Goal: Information Seeking & Learning: Find specific fact

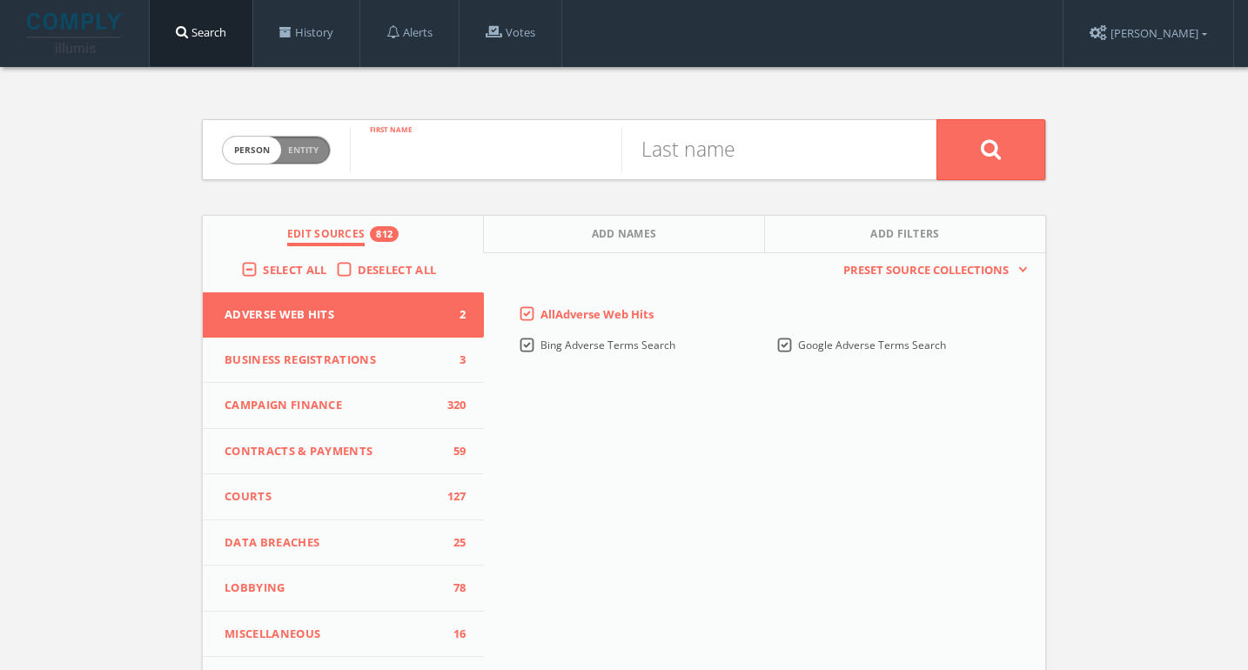
click at [442, 144] on input "text" at bounding box center [486, 149] width 272 height 45
type input "[PERSON_NAME]"
click at [801, 130] on input "text" at bounding box center [757, 149] width 272 height 45
type input "[PERSON_NAME]"
click at [937, 119] on button at bounding box center [991, 149] width 109 height 61
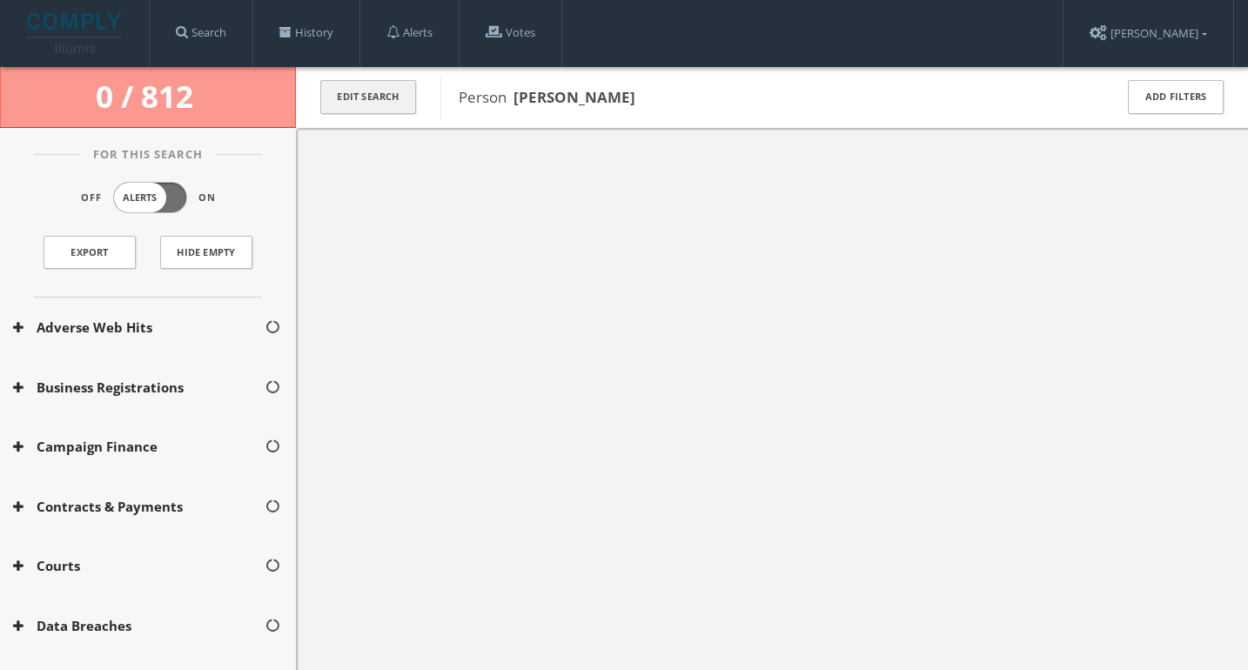
click at [396, 106] on button "Edit Search" at bounding box center [368, 97] width 96 height 34
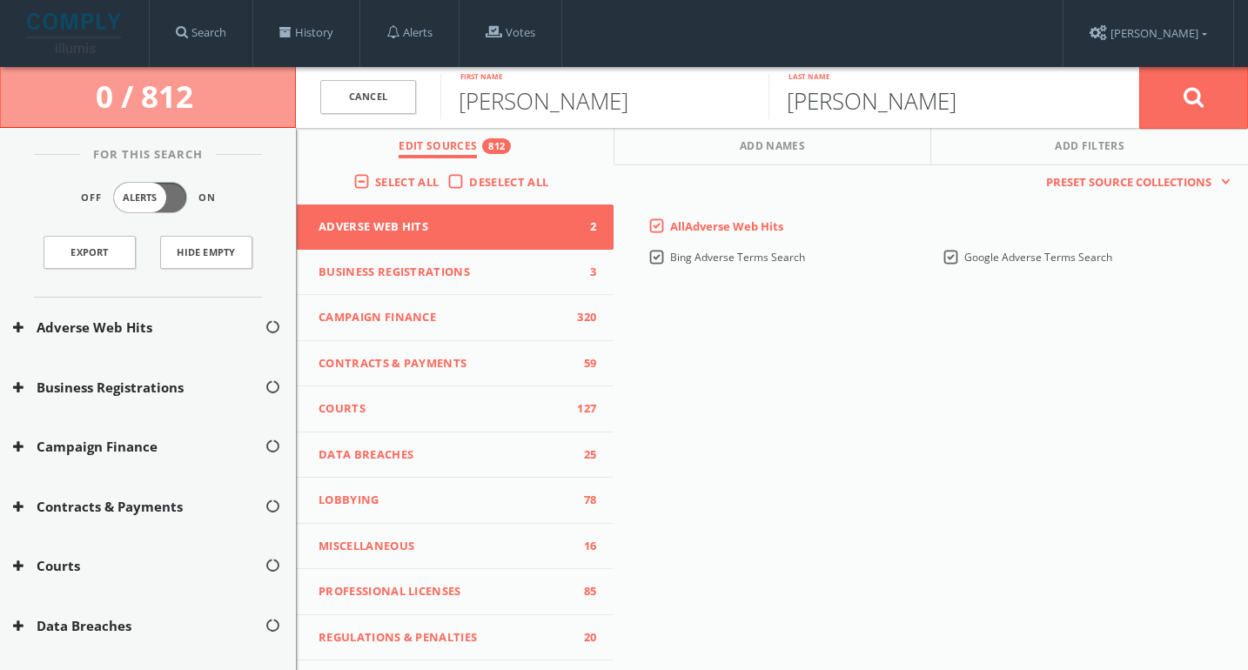
click at [836, 104] on input "[PERSON_NAME]" at bounding box center [933, 96] width 328 height 45
click at [1139, 66] on button at bounding box center [1193, 97] width 109 height 63
type input "[PERSON_NAME]"
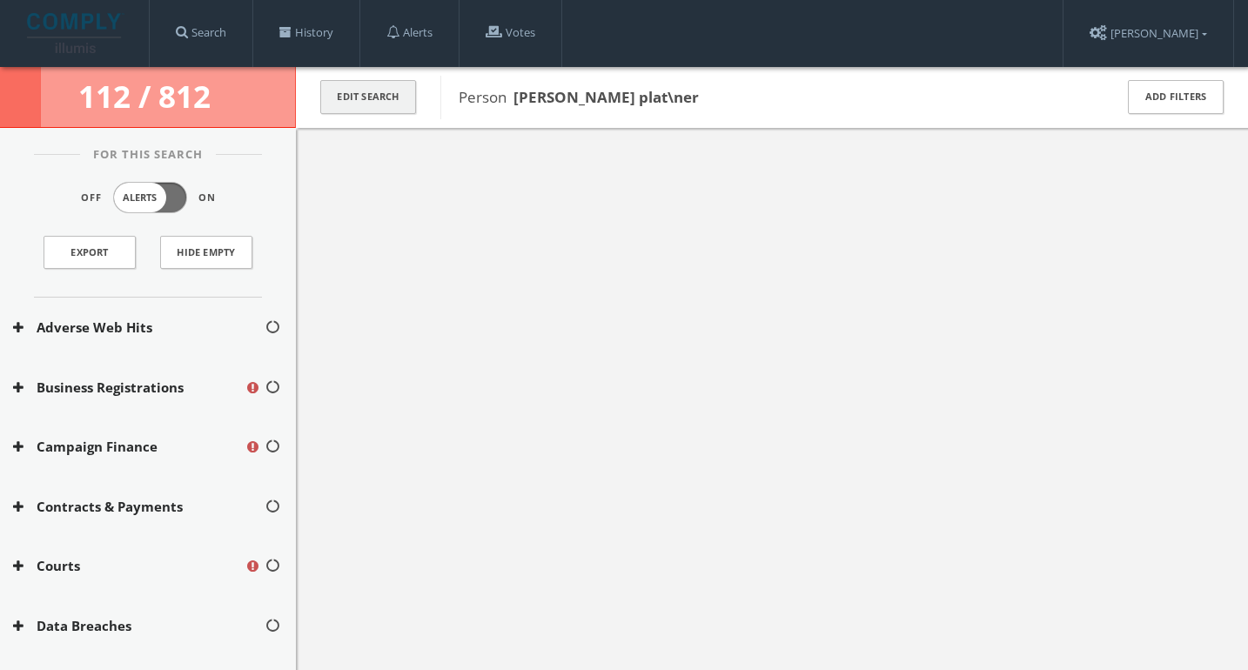
click at [366, 96] on button "Edit Search" at bounding box center [368, 97] width 96 height 34
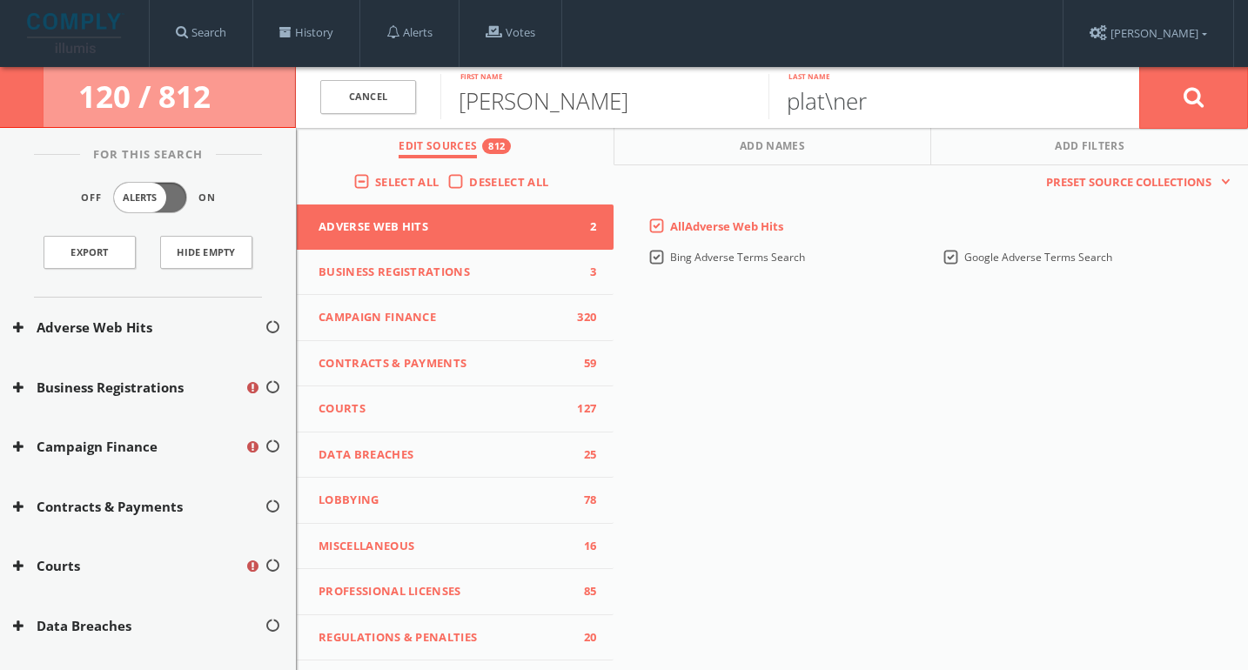
click at [833, 105] on input "plat\ner" at bounding box center [933, 96] width 328 height 45
type input "[PERSON_NAME]"
click at [1139, 66] on button at bounding box center [1193, 97] width 109 height 63
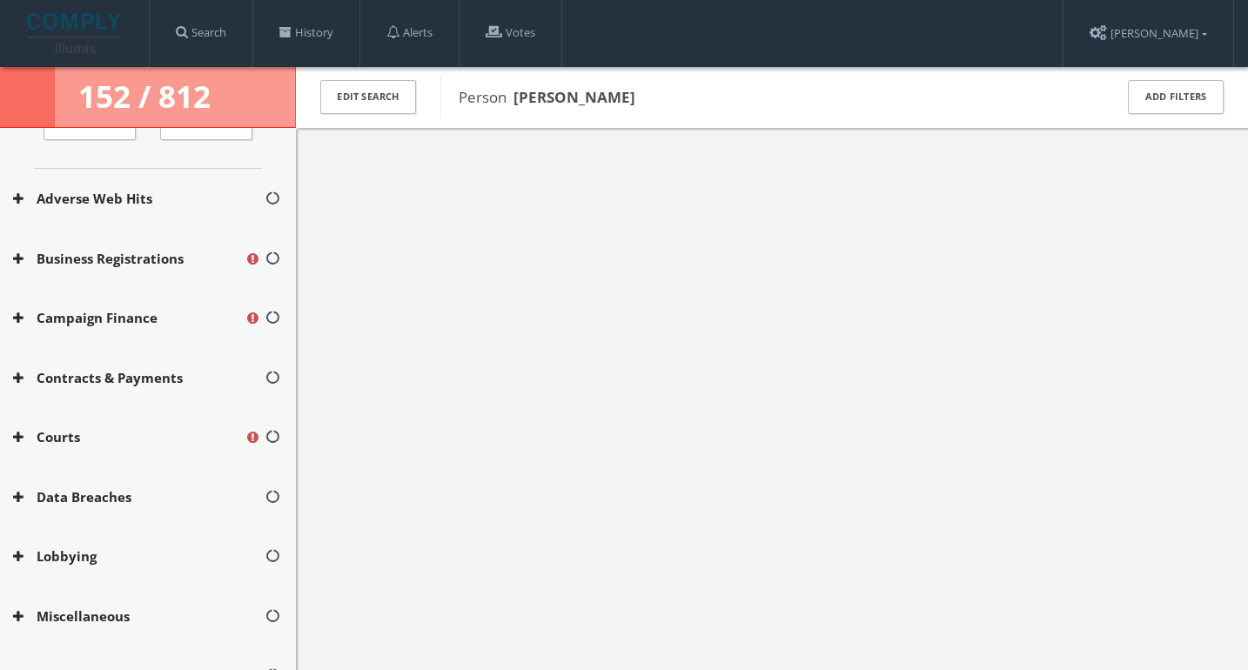
scroll to position [131, 0]
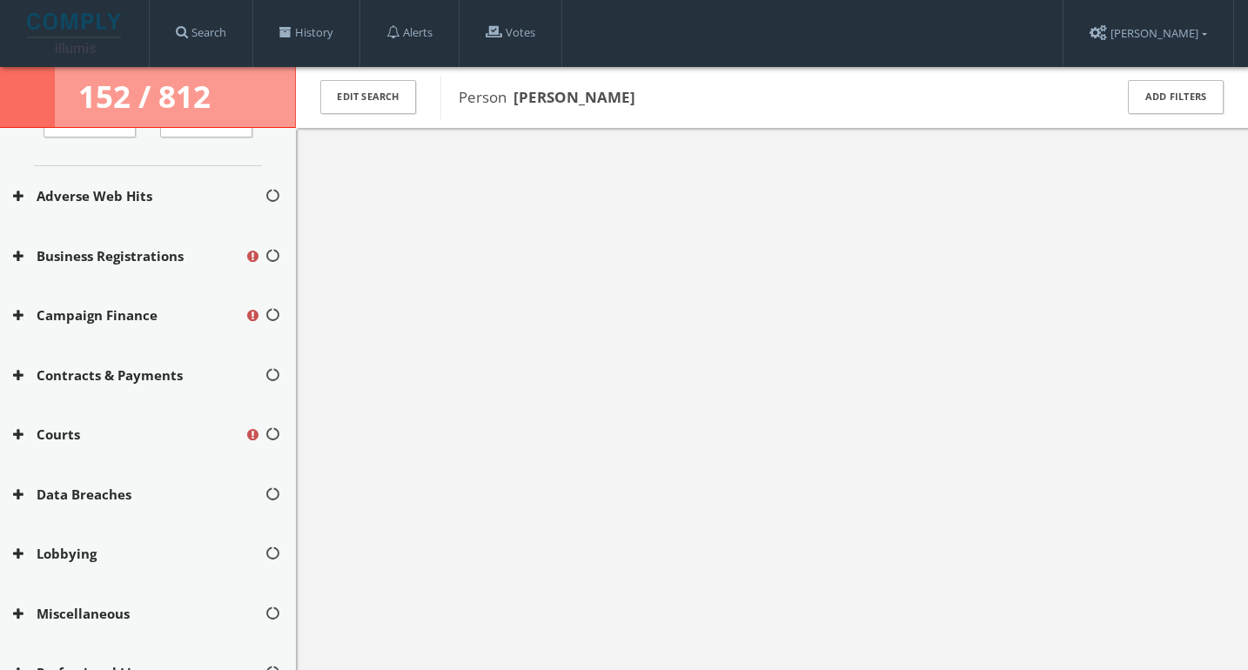
click at [118, 435] on button "Courts" at bounding box center [129, 435] width 232 height 20
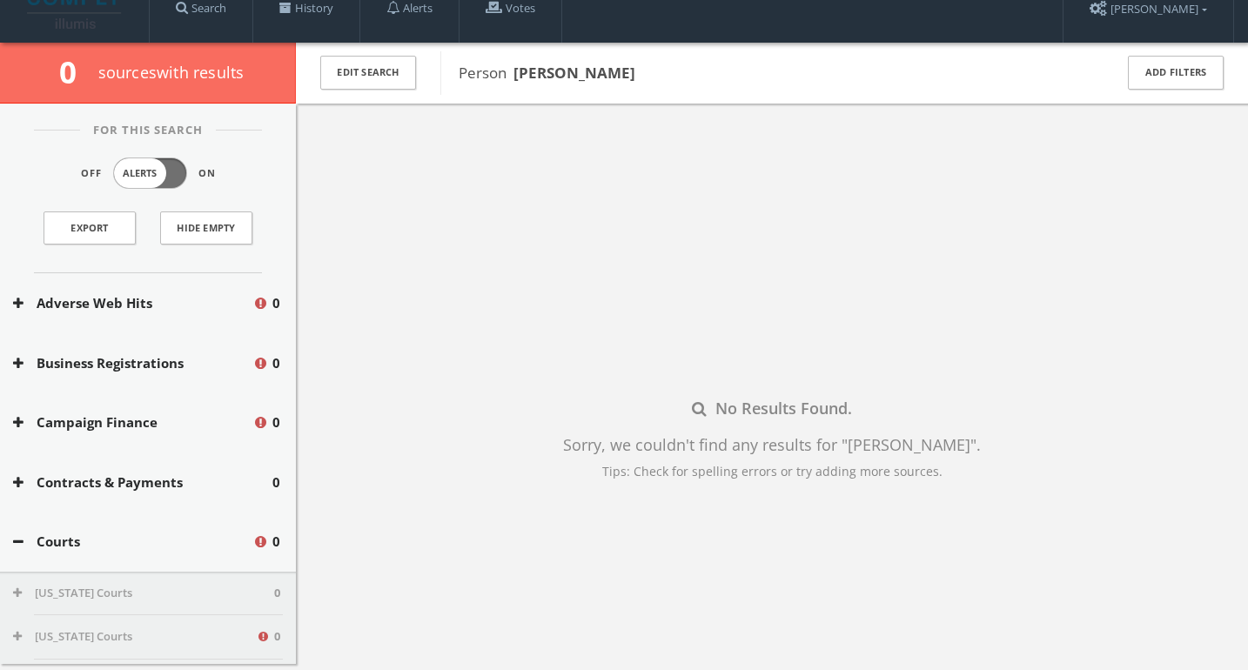
scroll to position [0, 0]
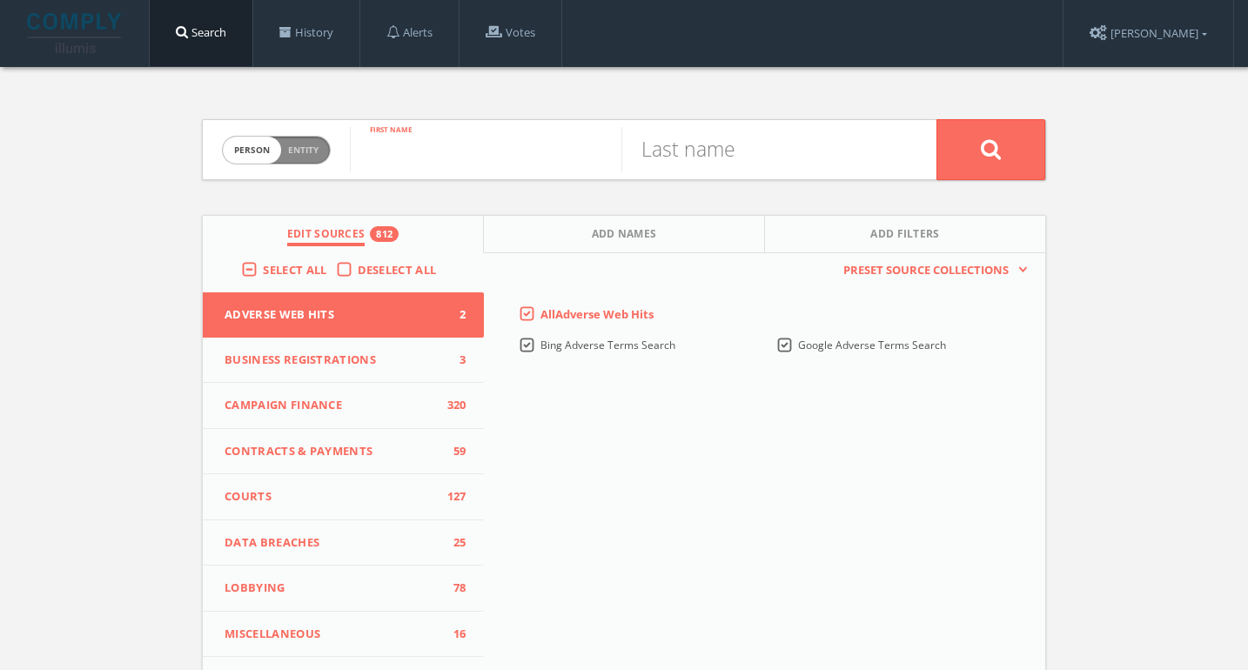
click at [409, 148] on input "text" at bounding box center [486, 149] width 272 height 45
type input "[PERSON_NAME]"
click at [709, 158] on input "text" at bounding box center [757, 149] width 272 height 45
type input "[PERSON_NAME]"
click at [937, 119] on button at bounding box center [991, 149] width 109 height 61
